Goal: Check status: Check status

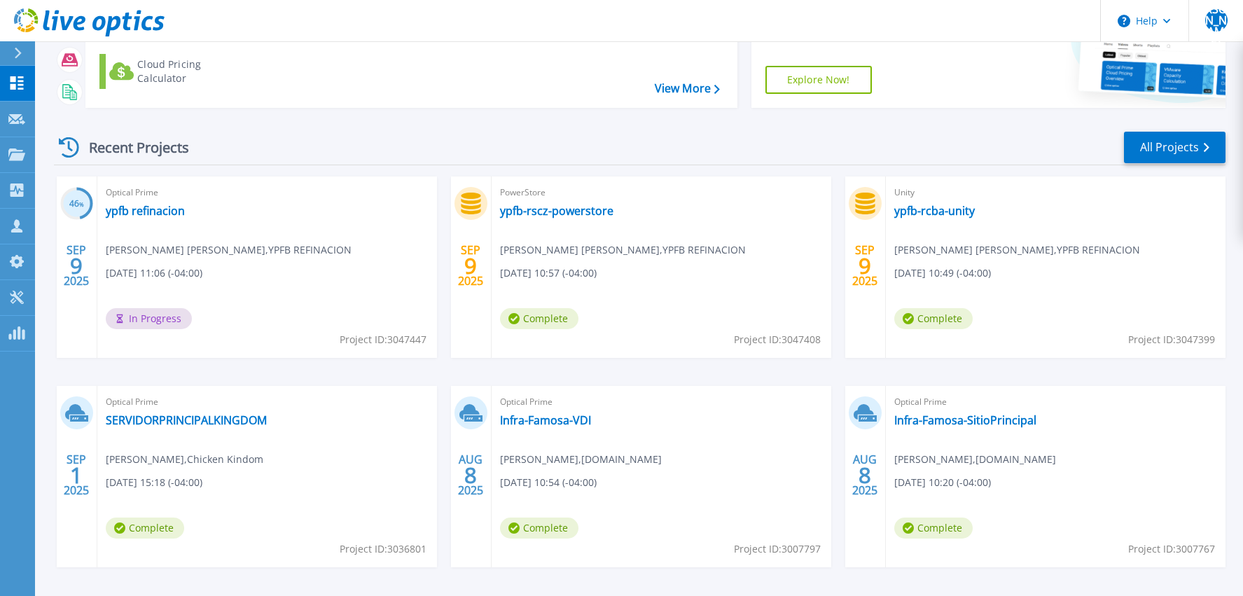
scroll to position [179, 0]
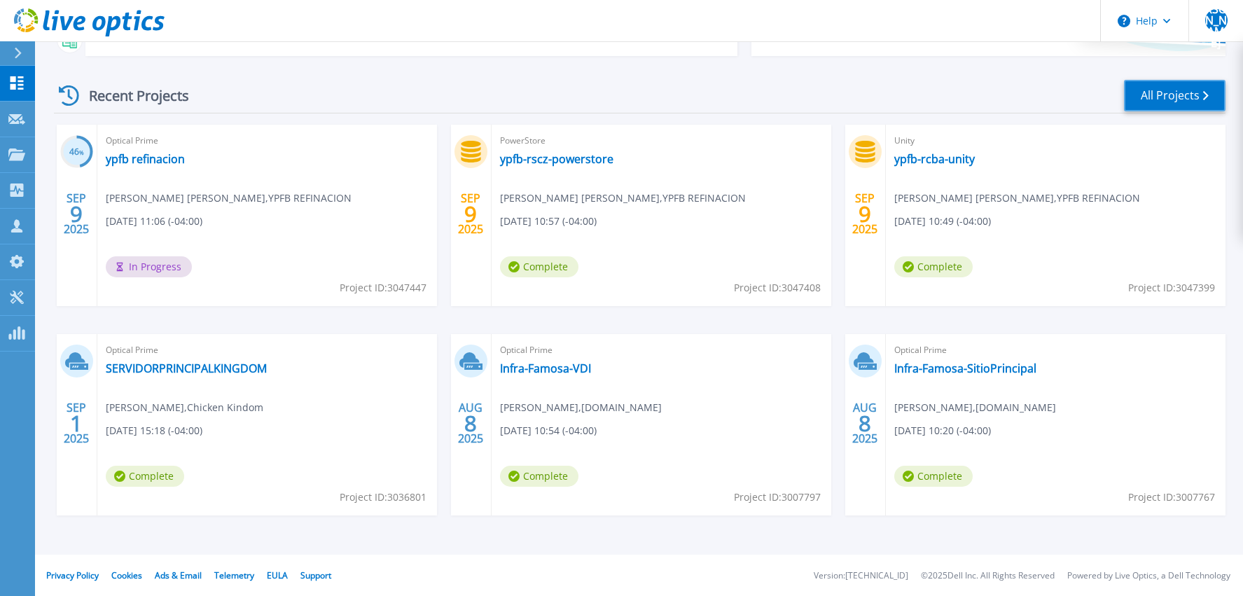
click at [1161, 83] on link "All Projects" at bounding box center [1175, 96] width 102 height 32
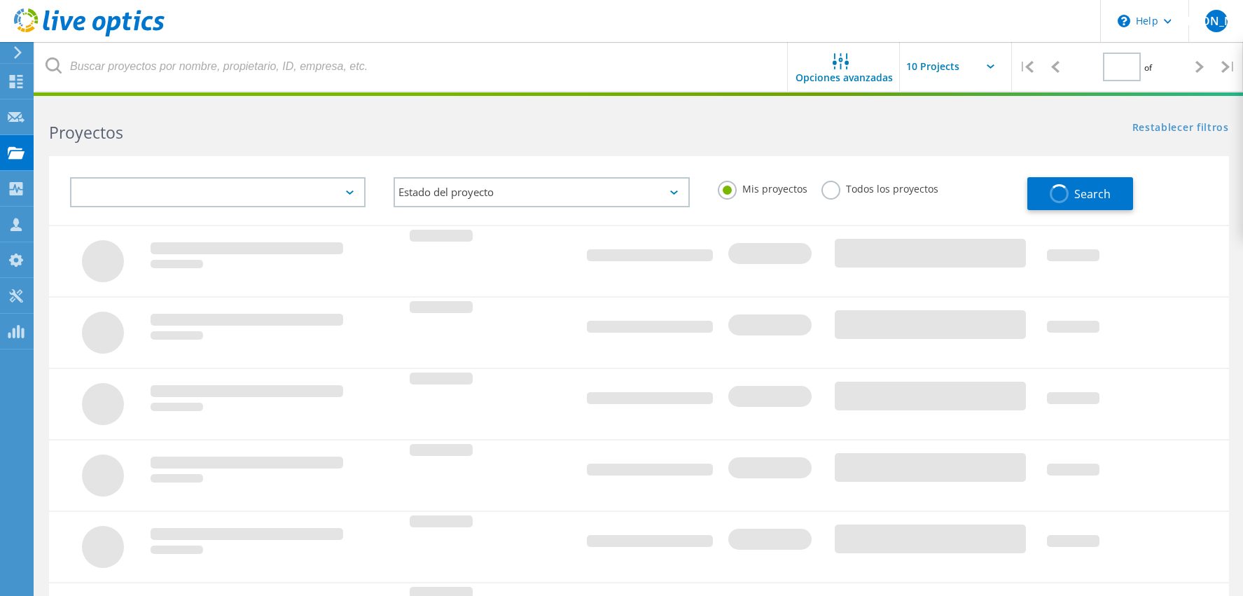
type input "1"
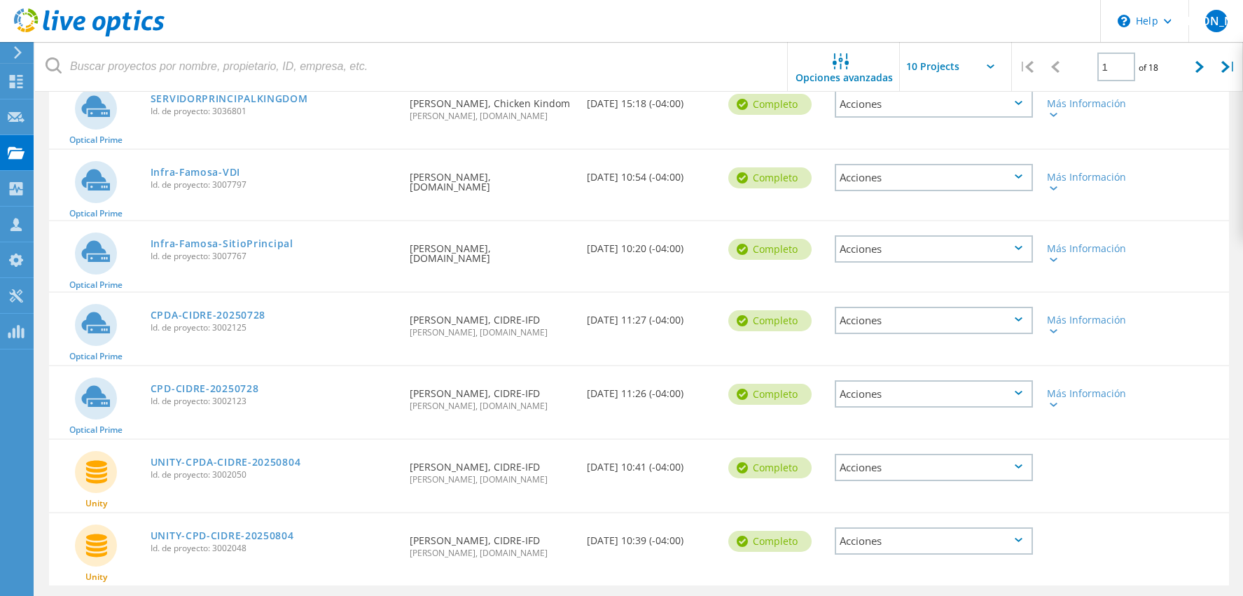
scroll to position [494, 0]
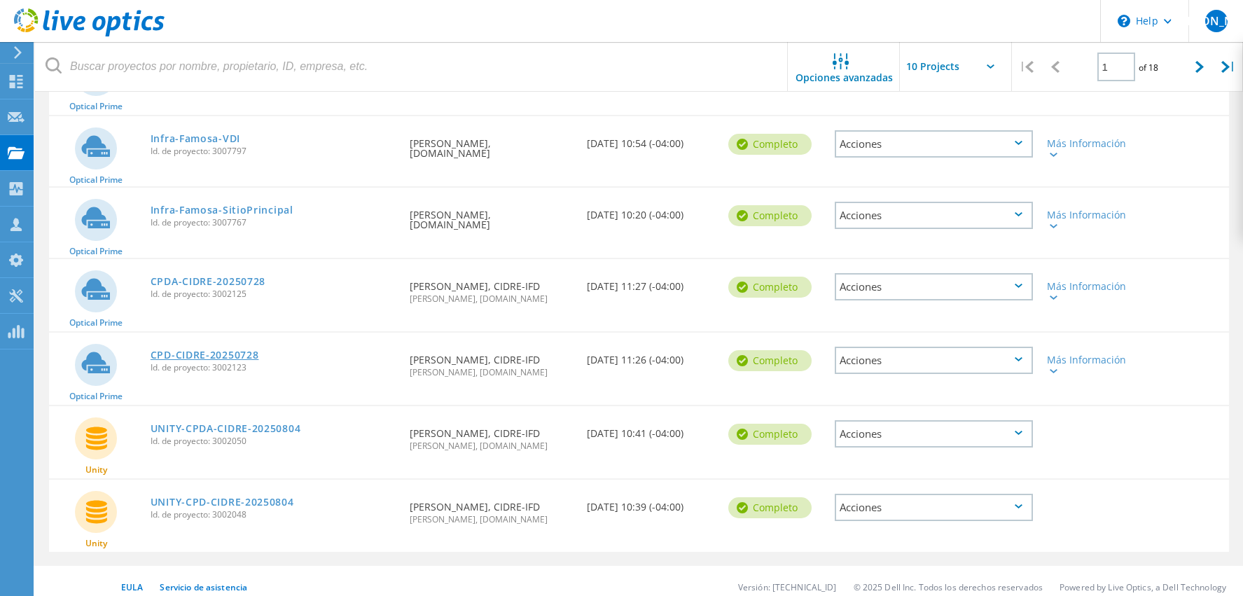
click at [225, 352] on link "CPD-CIDRE-20250728" at bounding box center [205, 355] width 109 height 10
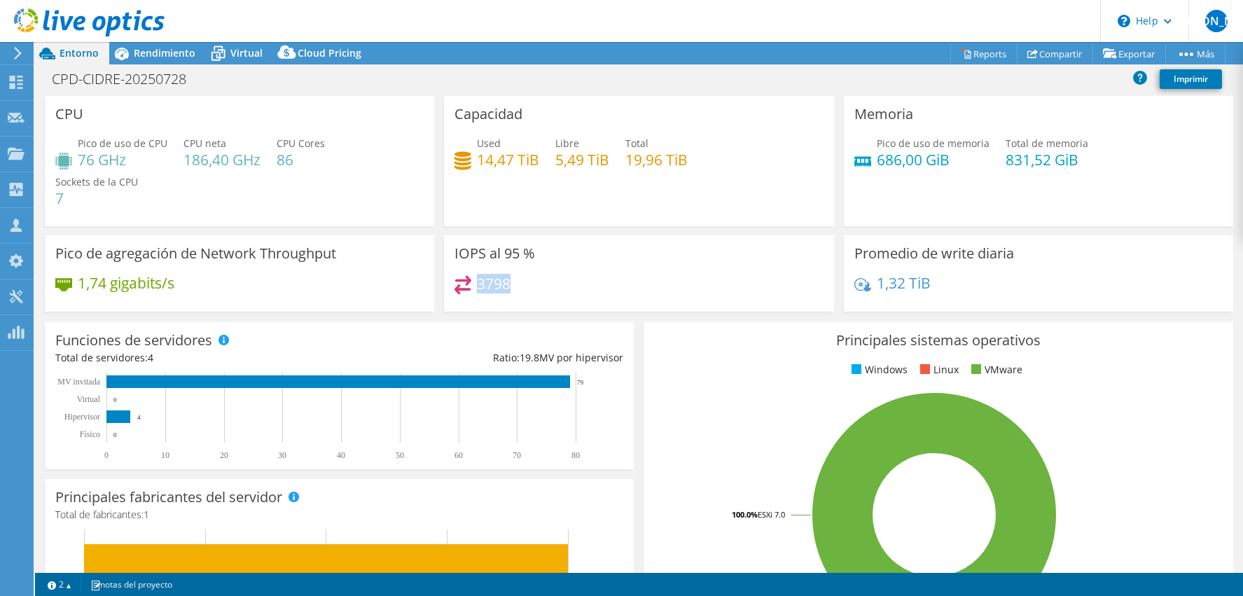
drag, startPoint x: 515, startPoint y: 279, endPoint x: 477, endPoint y: 284, distance: 38.0
click at [477, 284] on div "3798" at bounding box center [638, 290] width 368 height 30
click at [144, 40] on div at bounding box center [82, 23] width 165 height 47
click at [160, 53] on span "Rendimiento" at bounding box center [165, 52] width 62 height 13
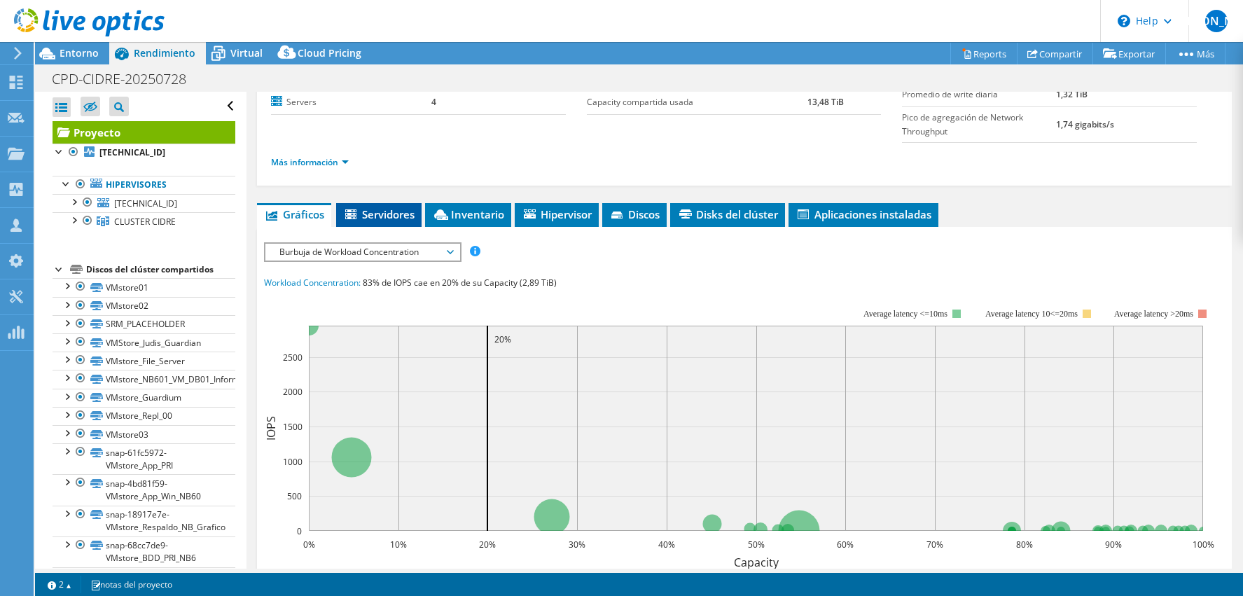
scroll to position [167, 0]
click at [380, 244] on span "Burbuja de Workload Concentration" at bounding box center [362, 251] width 180 height 17
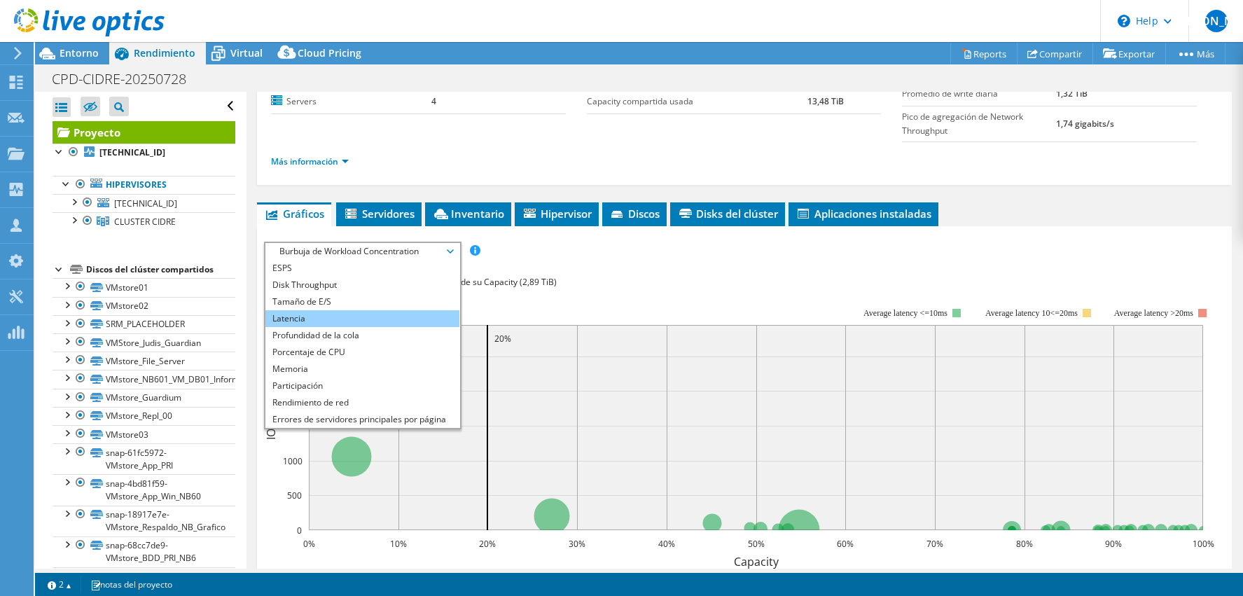
click at [321, 314] on li "Latencia" at bounding box center [362, 318] width 194 height 17
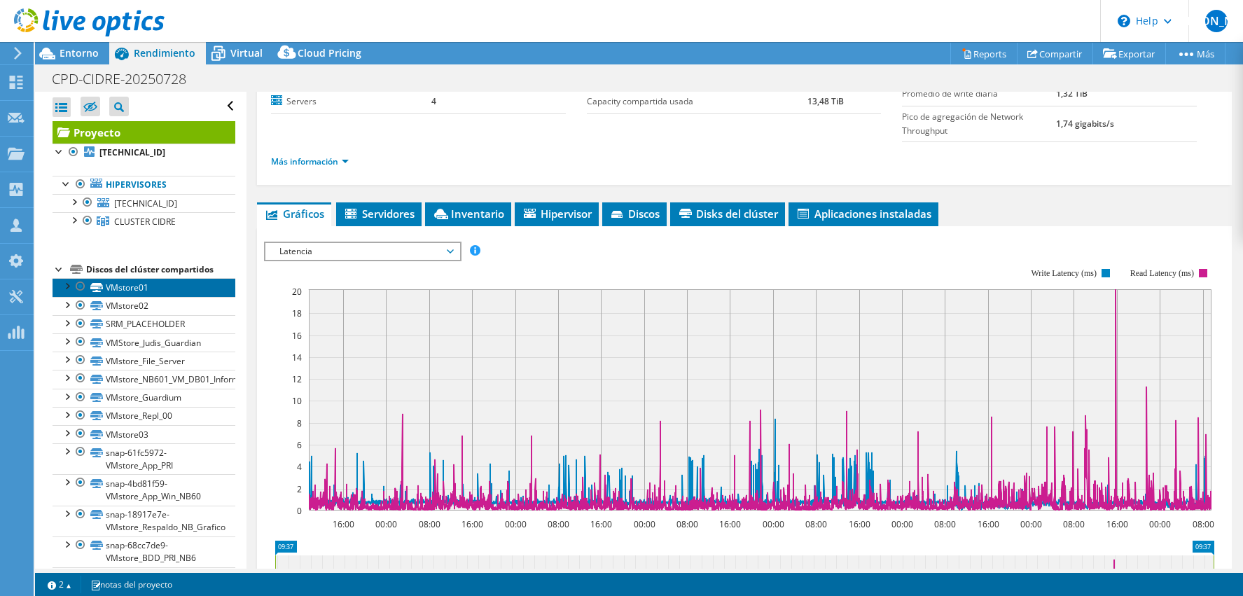
click at [158, 281] on link "VMstore01" at bounding box center [144, 287] width 183 height 18
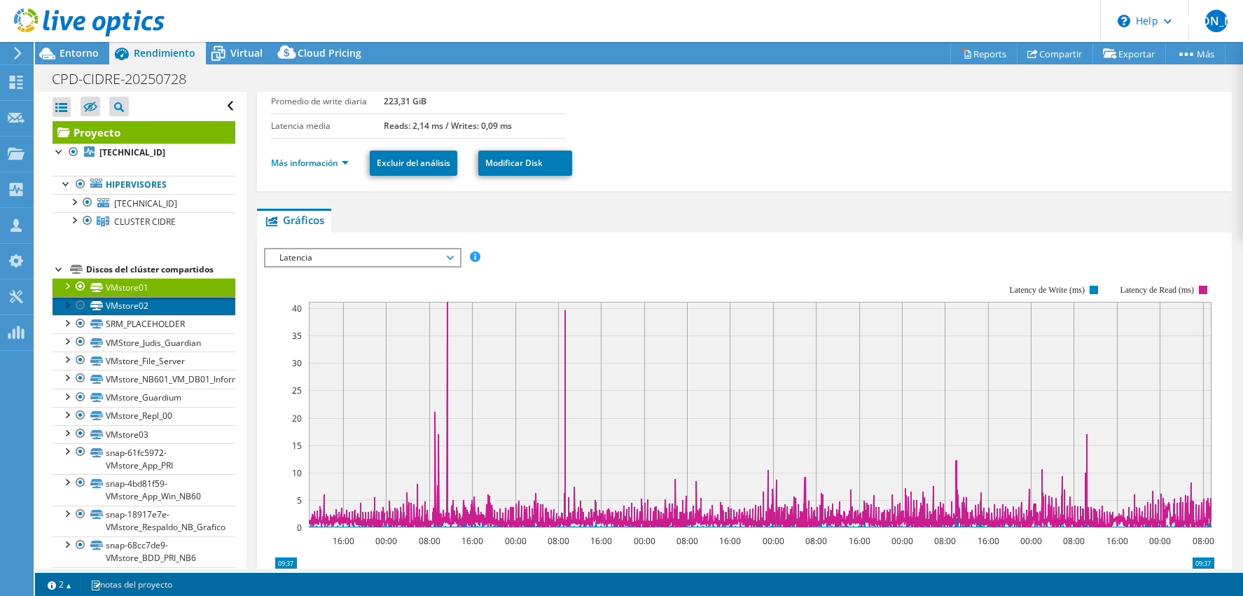
click at [149, 302] on link "VMstore02" at bounding box center [144, 306] width 183 height 18
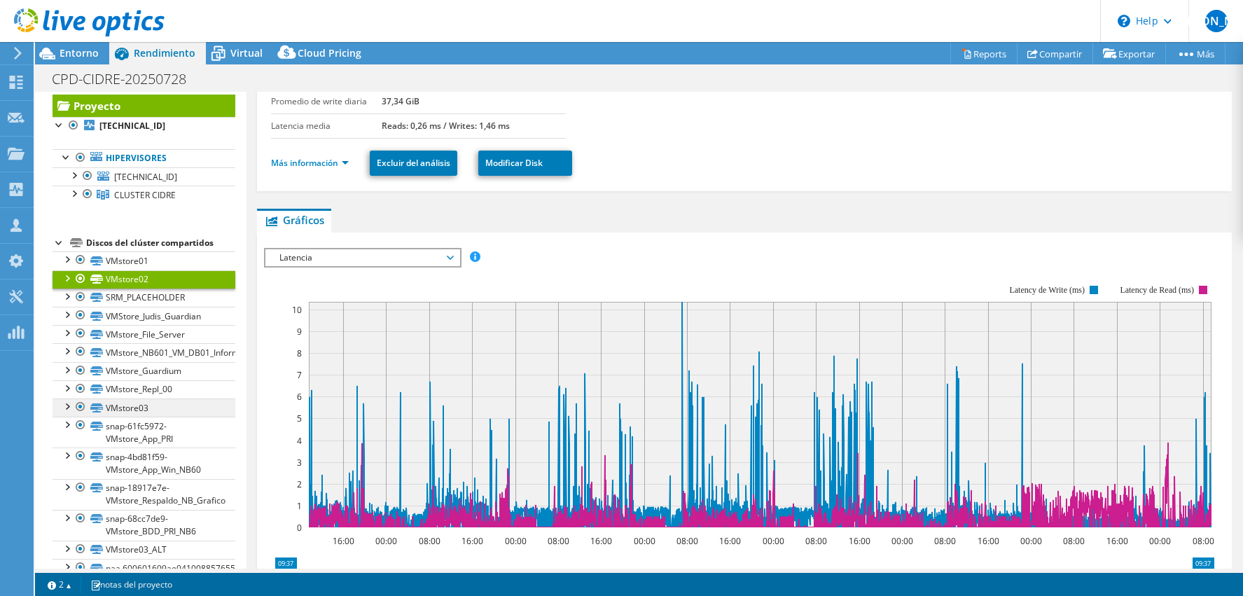
scroll to position [33, 0]
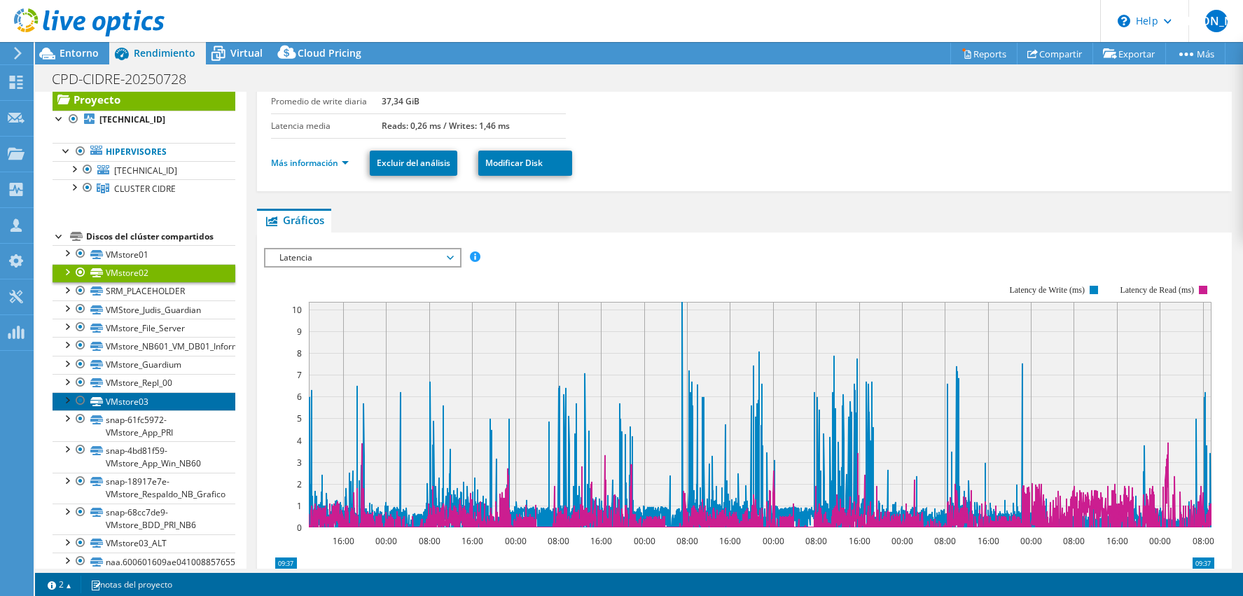
click at [149, 396] on link "VMstore03" at bounding box center [144, 401] width 183 height 18
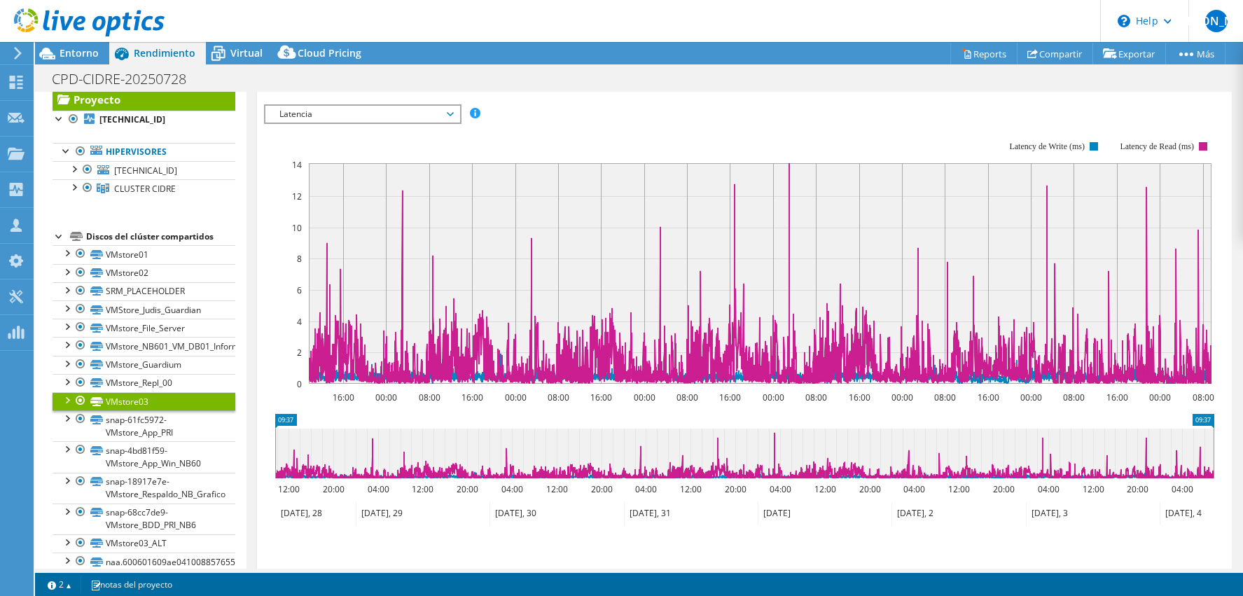
scroll to position [308, 0]
